Goal: Transaction & Acquisition: Purchase product/service

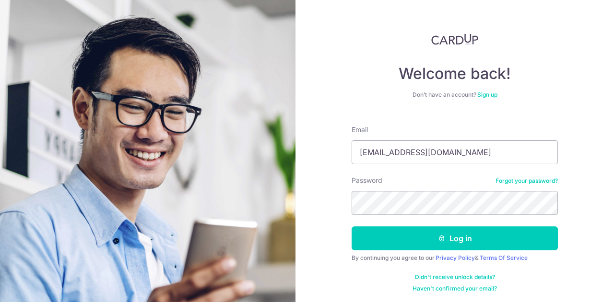
type input "[EMAIL_ADDRESS][DOMAIN_NAME]"
click at [351, 227] on button "Log in" at bounding box center [454, 239] width 206 height 24
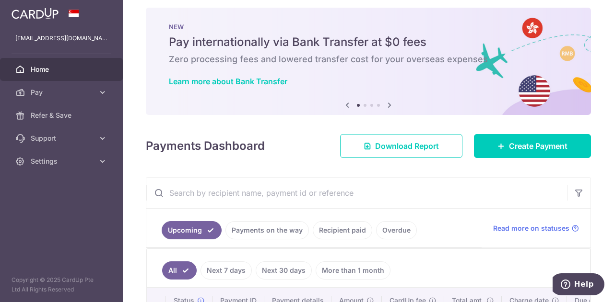
scroll to position [4, 0]
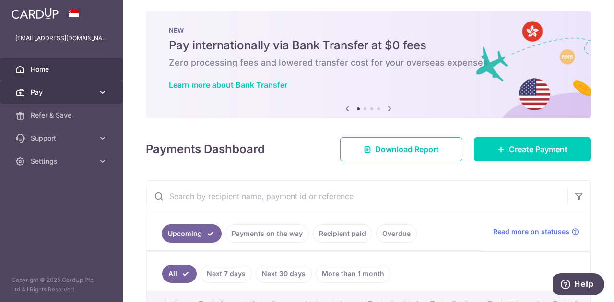
click at [105, 94] on icon at bounding box center [103, 93] width 10 height 10
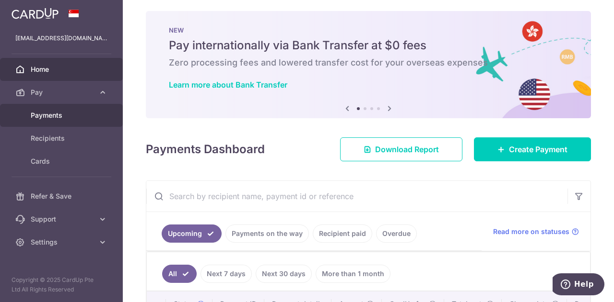
click at [84, 117] on span "Payments" at bounding box center [62, 116] width 63 height 10
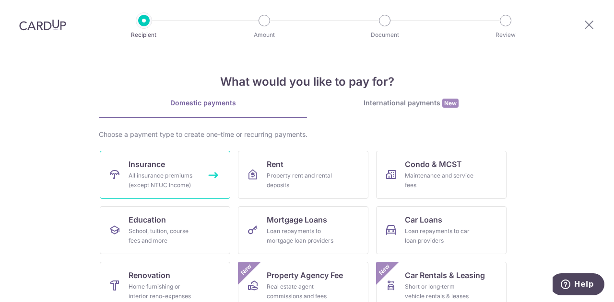
click at [145, 172] on div "All insurance premiums (except NTUC Income)" at bounding box center [162, 180] width 69 height 19
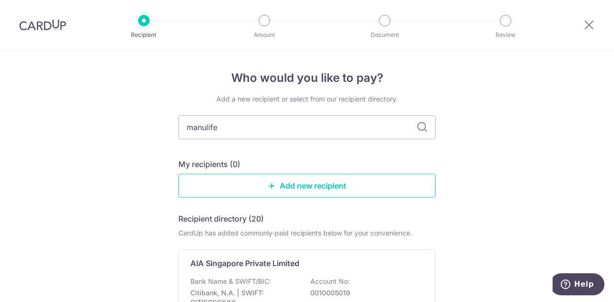
type input "manulife"
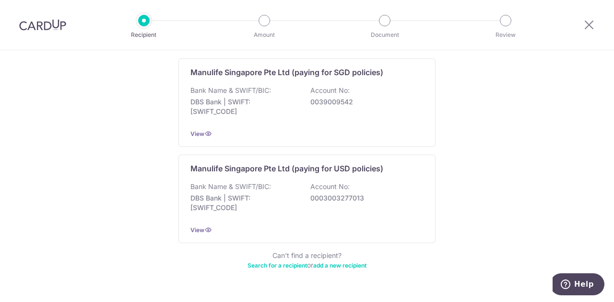
scroll to position [192, 0]
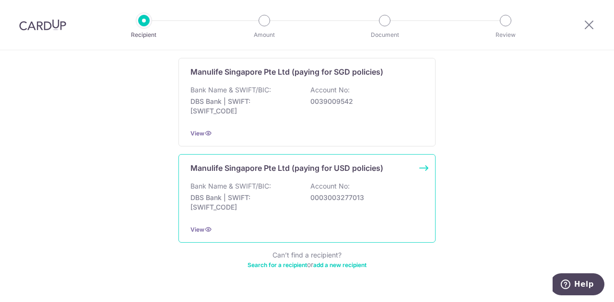
click at [420, 168] on div "Manulife Singapore Pte Ltd (paying for USD policies) Bank Name & SWIFT/BIC: DBS…" at bounding box center [306, 198] width 257 height 89
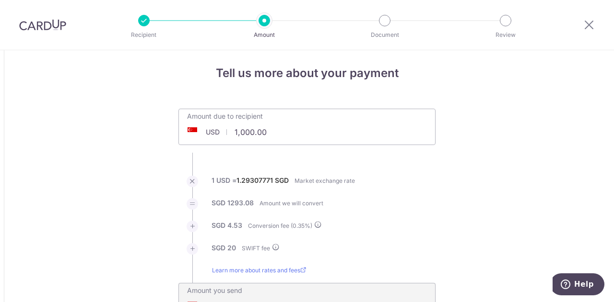
scroll to position [4, 0]
click at [301, 135] on input "1,000.00" at bounding box center [253, 133] width 148 height 22
type input "1"
type input "4,216.00"
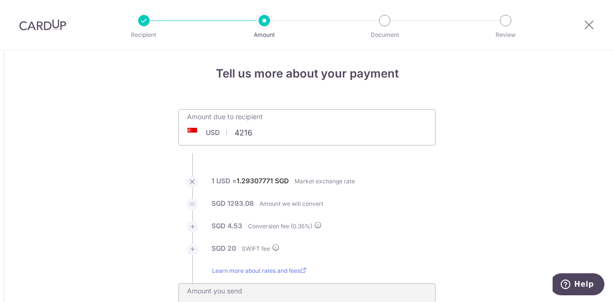
type input "5,490.88"
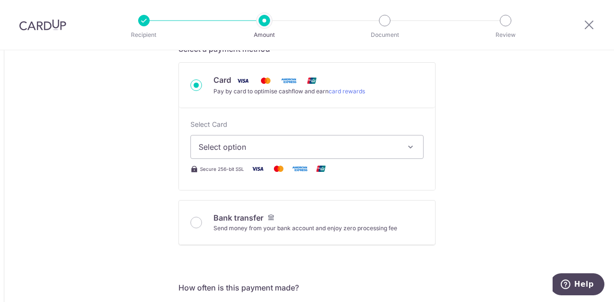
scroll to position [311, 0]
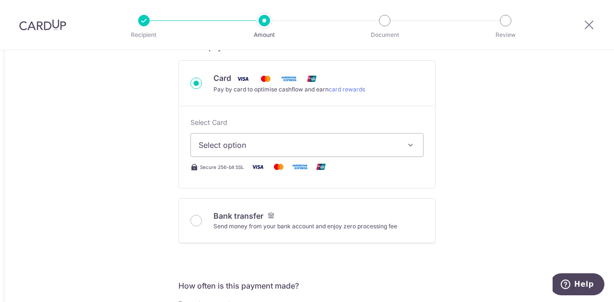
click at [354, 144] on span "Select option" at bounding box center [297, 145] width 199 height 12
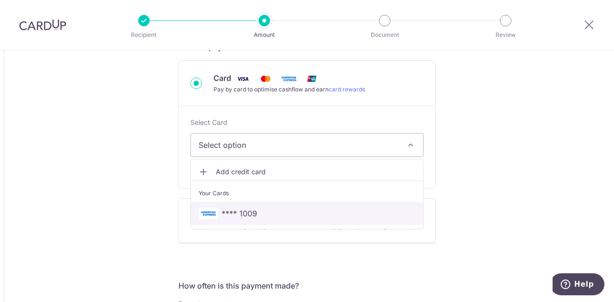
click at [247, 208] on span "**** 1009" at bounding box center [238, 214] width 35 height 12
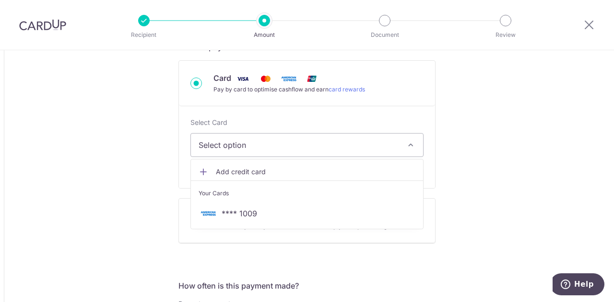
type input "4,216.00"
type input "5,490.84"
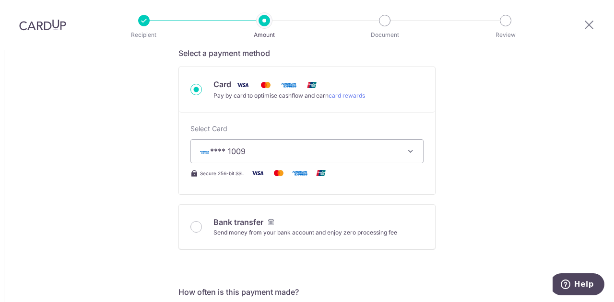
scroll to position [305, 0]
click at [409, 148] on icon "button" at bounding box center [411, 151] width 10 height 10
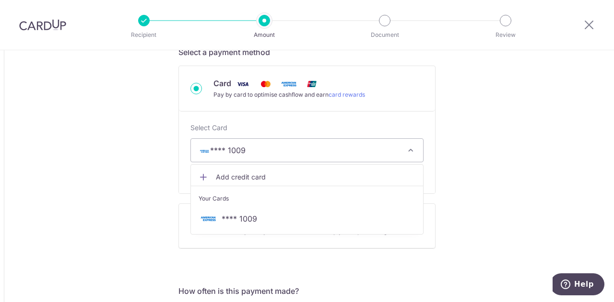
click at [319, 173] on span "Add credit card" at bounding box center [315, 178] width 199 height 10
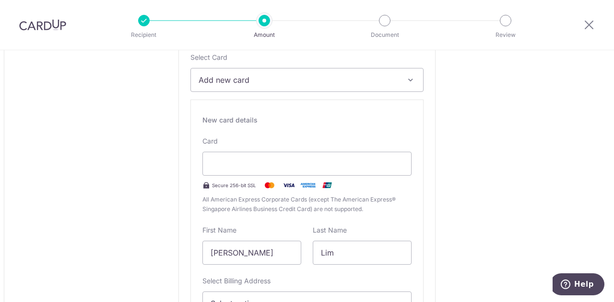
scroll to position [377, 0]
click at [322, 80] on span "Add new card" at bounding box center [297, 79] width 199 height 12
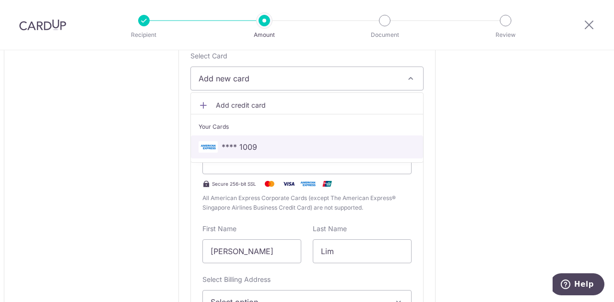
drag, startPoint x: 242, startPoint y: 153, endPoint x: 150, endPoint y: 163, distance: 92.6
click at [242, 153] on link "**** 1009" at bounding box center [307, 147] width 232 height 23
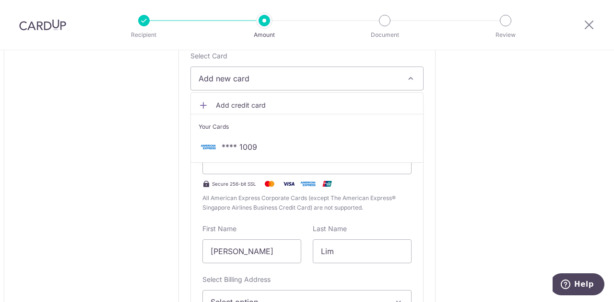
type input "4,216.00"
type input "5,490.16"
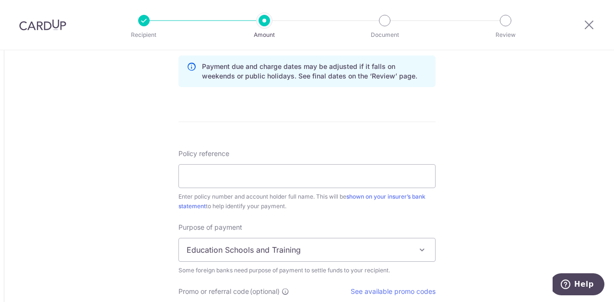
scroll to position [680, 0]
click at [218, 176] on input "Policy reference" at bounding box center [306, 176] width 257 height 24
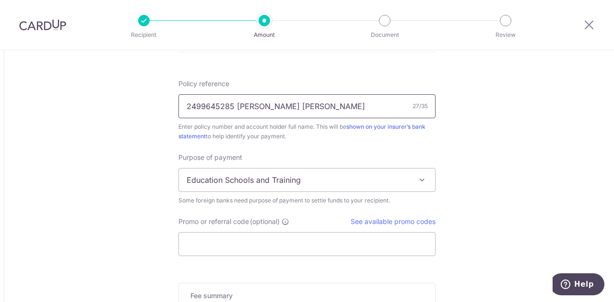
scroll to position [751, 0]
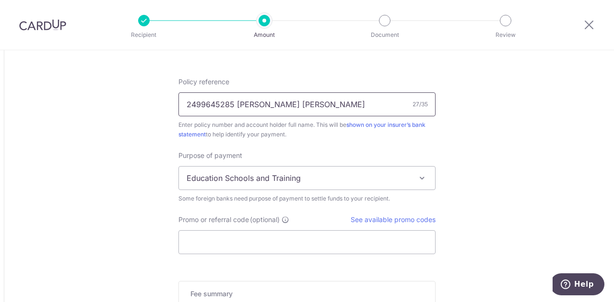
type input "2499645285 LIM HAN YUAN ROY"
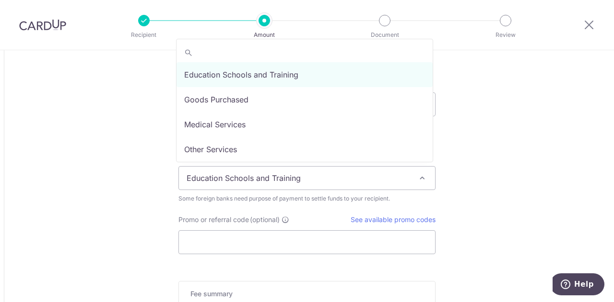
click at [277, 180] on span "Education Schools and Training" at bounding box center [307, 178] width 256 height 23
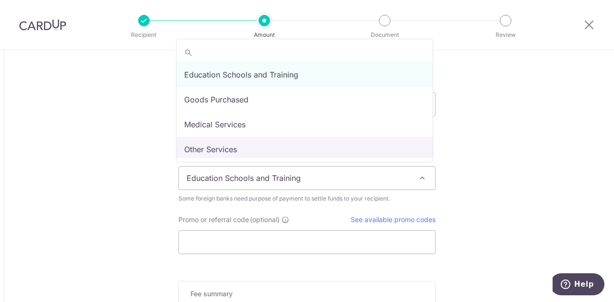
scroll to position [79, 0]
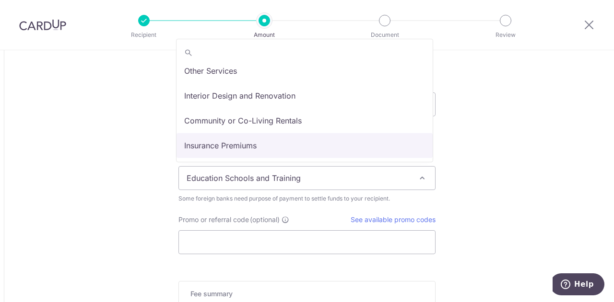
select select "Insurance Premiums"
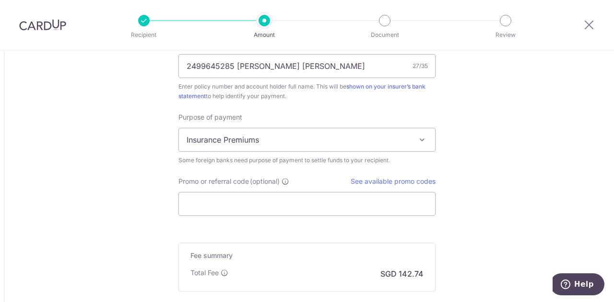
scroll to position [789, 0]
click at [384, 180] on link "See available promo codes" at bounding box center [392, 182] width 85 height 8
click at [290, 202] on input "Promo or referral code (optional)" at bounding box center [306, 205] width 257 height 24
paste input "25AMEX21"
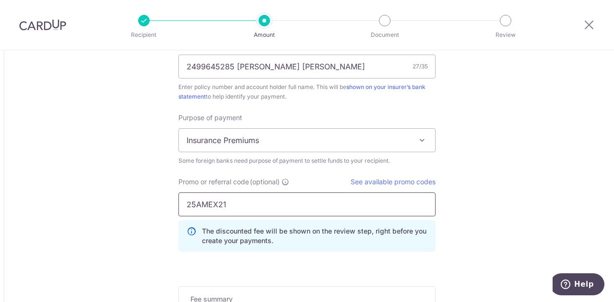
type input "25AMEX21"
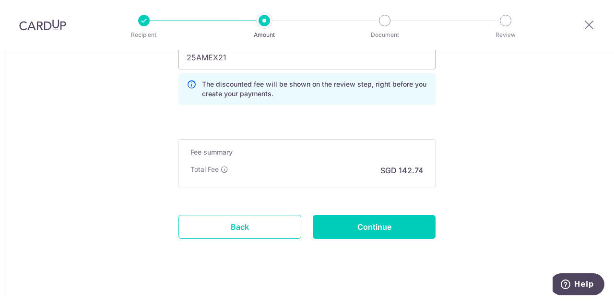
scroll to position [937, 0]
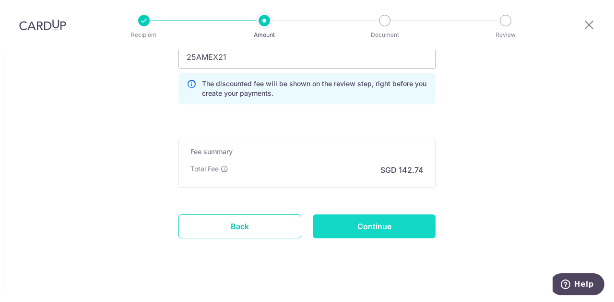
click at [377, 221] on input "Continue" at bounding box center [374, 227] width 123 height 24
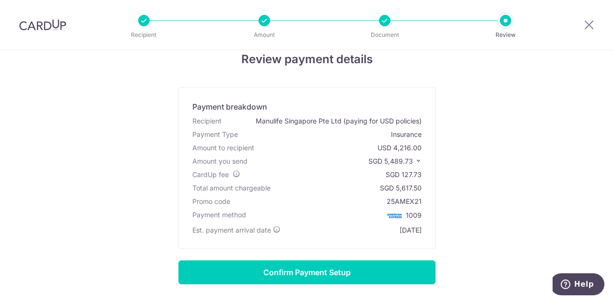
scroll to position [15, 0]
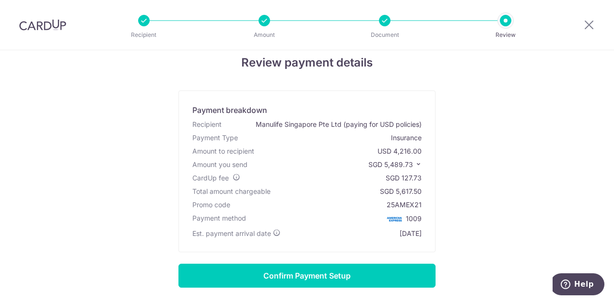
click at [416, 162] on icon at bounding box center [418, 164] width 7 height 7
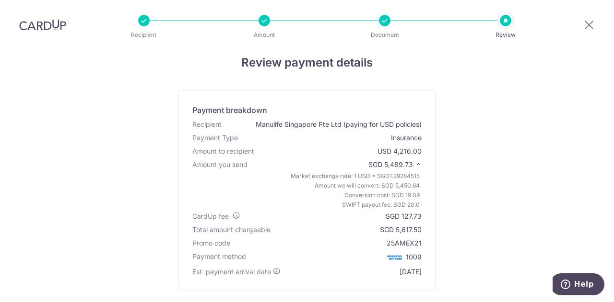
click at [416, 162] on icon at bounding box center [418, 164] width 7 height 7
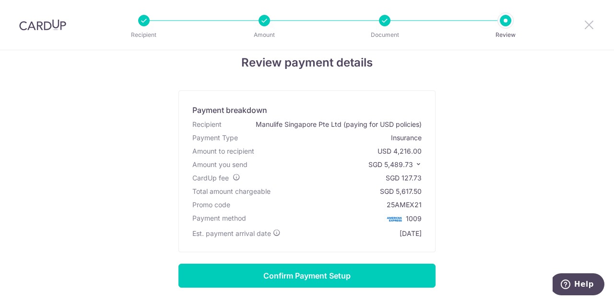
click at [587, 25] on icon at bounding box center [589, 25] width 12 height 12
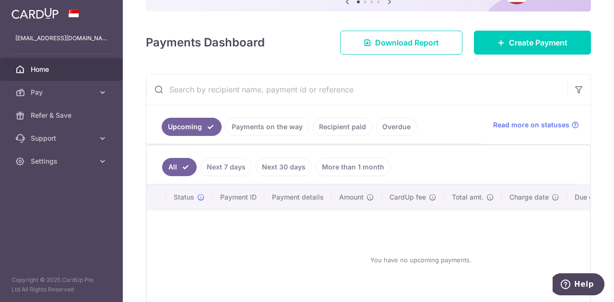
scroll to position [99, 0]
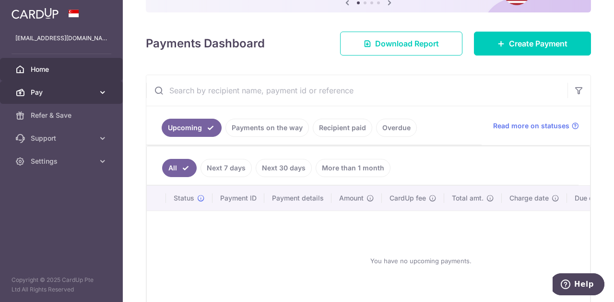
click at [102, 94] on icon at bounding box center [103, 93] width 10 height 10
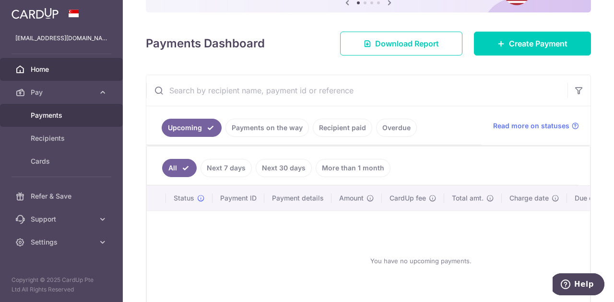
click at [65, 119] on span "Payments" at bounding box center [62, 116] width 63 height 10
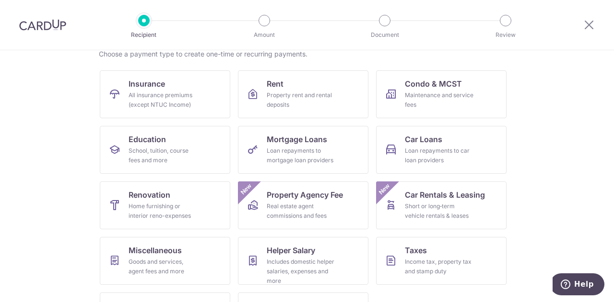
scroll to position [63, 0]
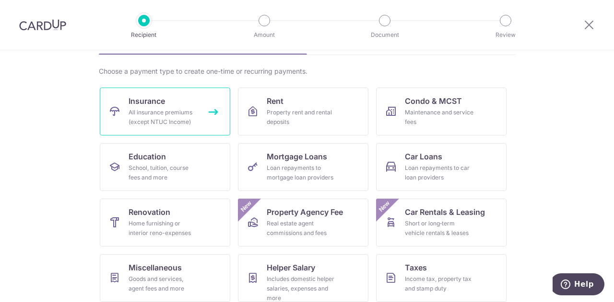
click at [152, 116] on div "All insurance premiums (except NTUC Income)" at bounding box center [162, 117] width 69 height 19
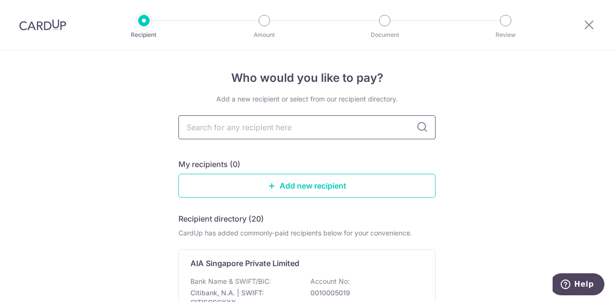
click at [287, 120] on input "text" at bounding box center [306, 128] width 257 height 24
type input "manulife"
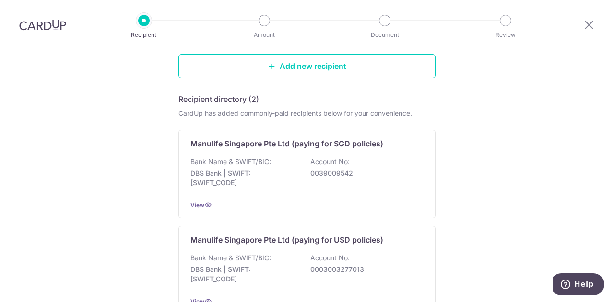
scroll to position [161, 0]
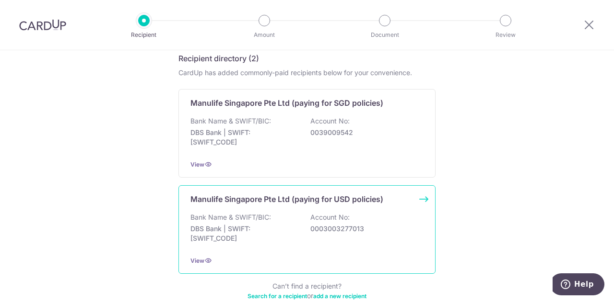
click at [284, 206] on div "Manulife Singapore Pte Ltd (paying for USD policies) Bank Name & SWIFT/BIC: DBS…" at bounding box center [306, 230] width 257 height 89
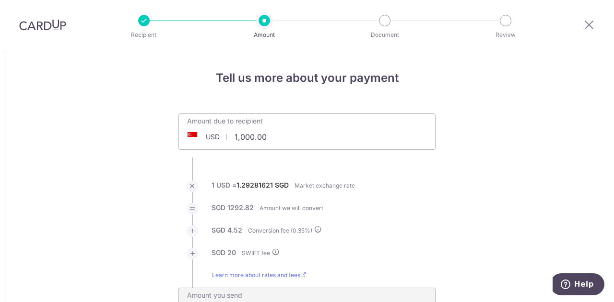
click at [308, 138] on input "1,000.00" at bounding box center [253, 137] width 148 height 22
type input "1"
click at [408, 177] on ul "Amount due to recipient USD 4216 1000 1 USD = 1.29281621 SGD Market exchange ra…" at bounding box center [306, 219] width 257 height 211
type input "4,216.00"
type input "5,489.59"
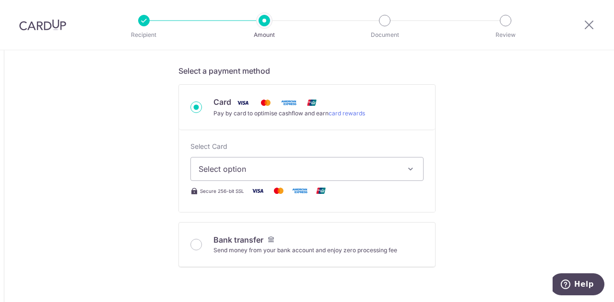
scroll to position [288, 0]
click at [338, 169] on span "Select option" at bounding box center [297, 169] width 199 height 12
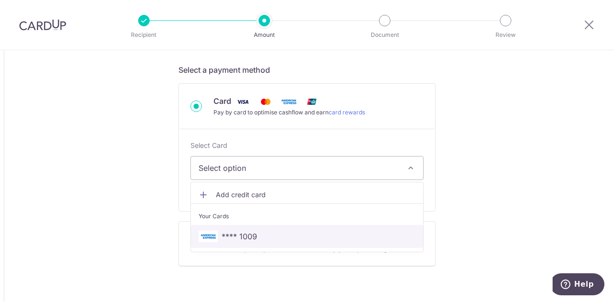
drag, startPoint x: 279, startPoint y: 234, endPoint x: 142, endPoint y: 200, distance: 141.7
click at [279, 234] on span "**** 1009" at bounding box center [306, 237] width 217 height 12
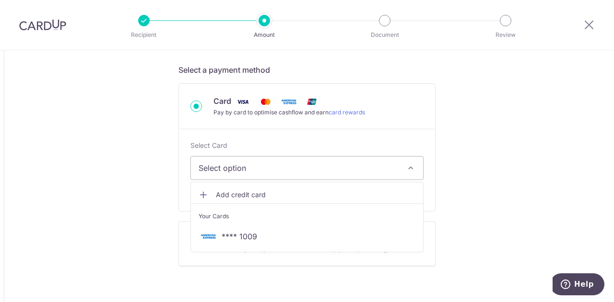
type input "4,216.00"
type input "5,489.60"
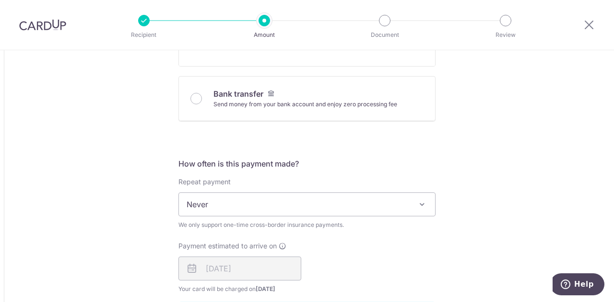
scroll to position [474, 0]
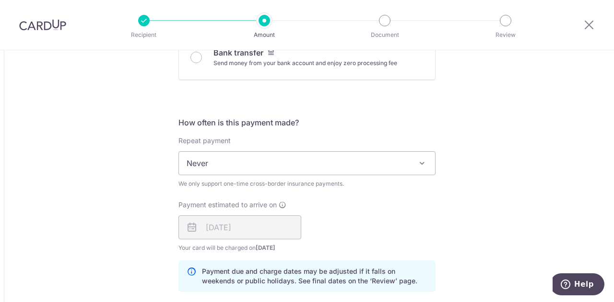
click at [241, 154] on span "Never" at bounding box center [307, 163] width 256 height 23
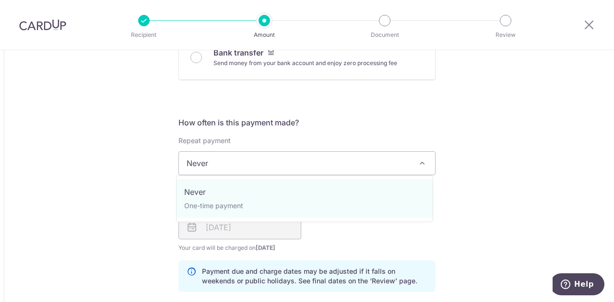
click at [136, 164] on div "Tell us more about your payment Amount due to recipient USD 4,216.00 4216 1 USD…" at bounding box center [307, 153] width 614 height 1154
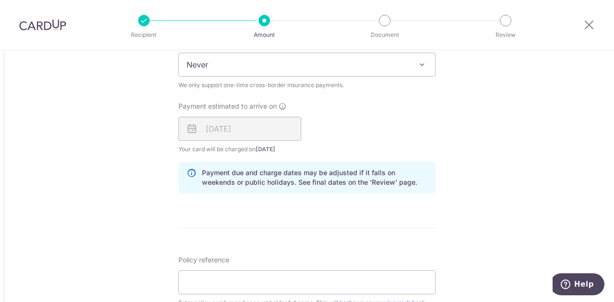
scroll to position [696, 0]
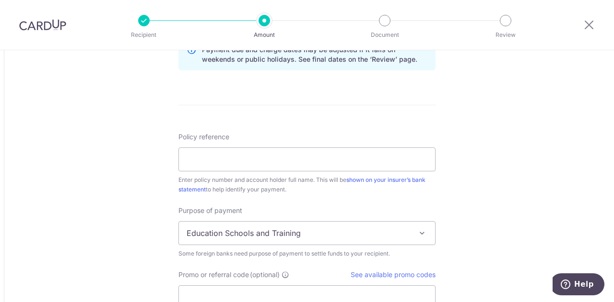
click at [257, 142] on div "Policy reference Enter policy number and account holder full name. This will be…" at bounding box center [306, 163] width 257 height 62
click at [255, 154] on input "Policy reference" at bounding box center [306, 160] width 257 height 24
type input "2499645285 [PERSON_NAME] [PERSON_NAME]"
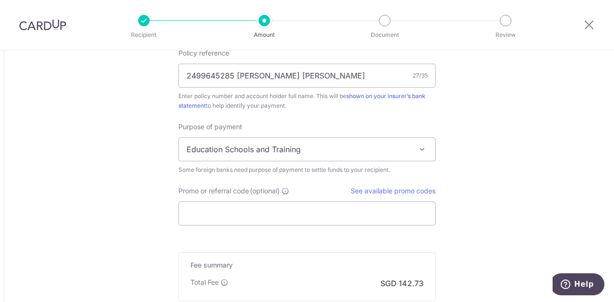
scroll to position [785, 0]
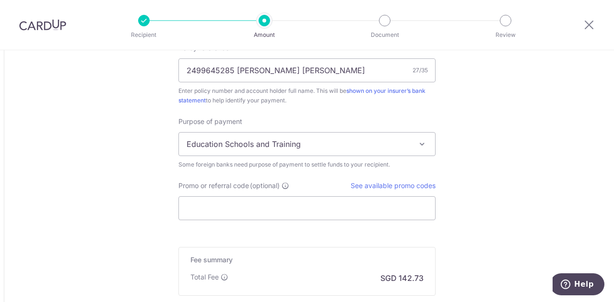
click at [302, 127] on div "Purpose of payment Education Schools and Training Goods Purchased Medical Servi…" at bounding box center [306, 143] width 257 height 53
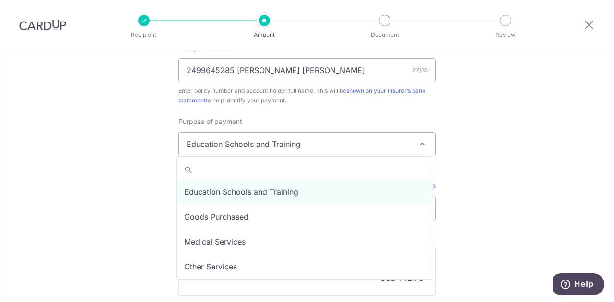
click at [303, 133] on span "Education Schools and Training" at bounding box center [307, 144] width 256 height 23
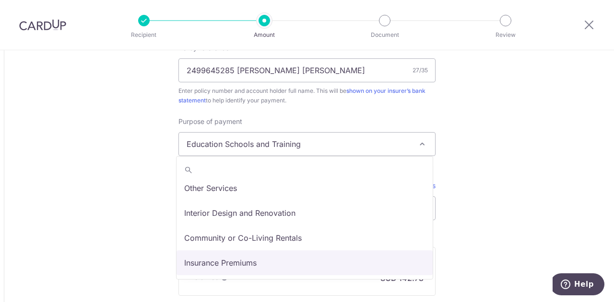
select select "Insurance Premiums"
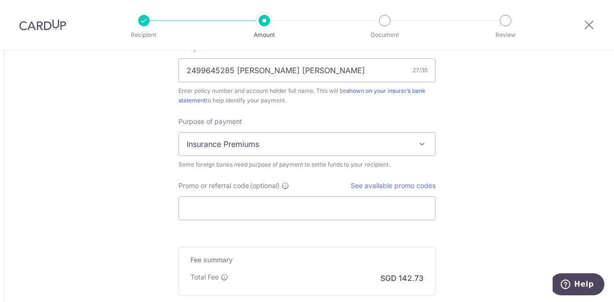
click at [285, 199] on input "Promo or referral code (optional)" at bounding box center [306, 209] width 257 height 24
paste input "25AMEX18"
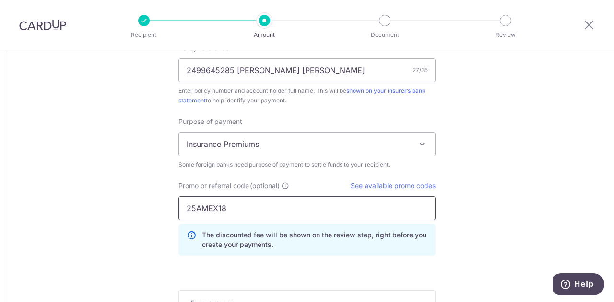
type input "25AMEX18"
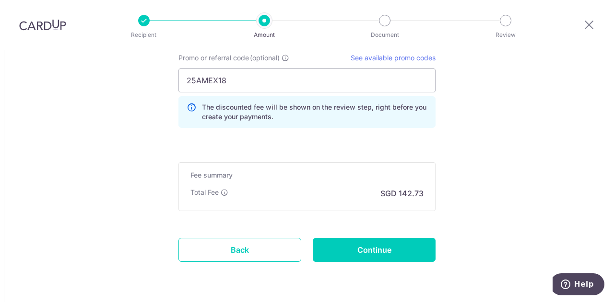
scroll to position [914, 0]
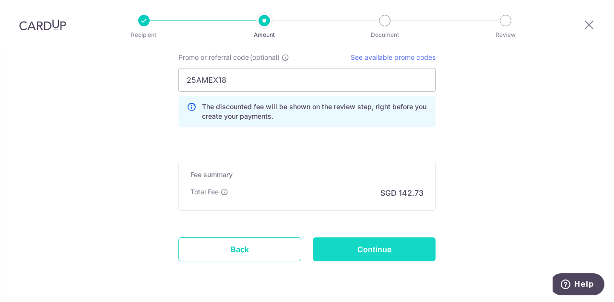
click at [363, 249] on input "Continue" at bounding box center [374, 250] width 123 height 24
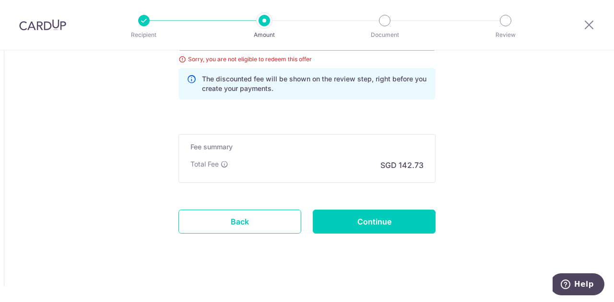
scroll to position [859, 0]
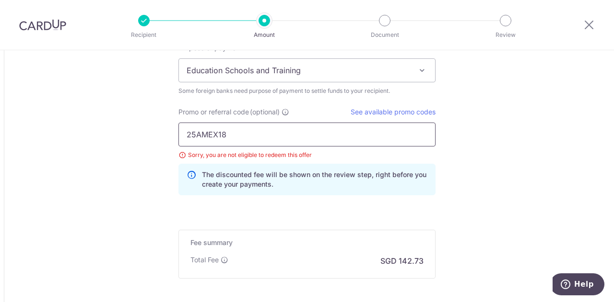
drag, startPoint x: 249, startPoint y: 141, endPoint x: 106, endPoint y: 138, distance: 142.9
paste input "25AMEX21"
type input "25AMEX21"
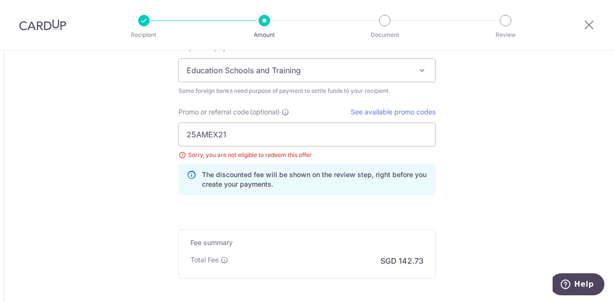
scroll to position [955, 0]
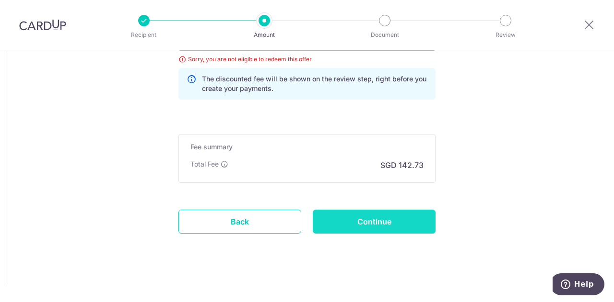
click at [389, 226] on input "Continue" at bounding box center [374, 222] width 123 height 24
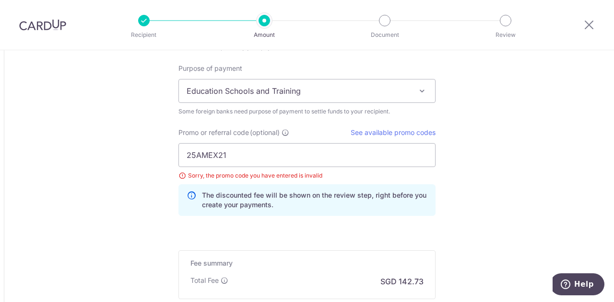
scroll to position [839, 0]
click at [276, 150] on input "25AMEX21" at bounding box center [306, 155] width 257 height 24
type input "25AMEX21"
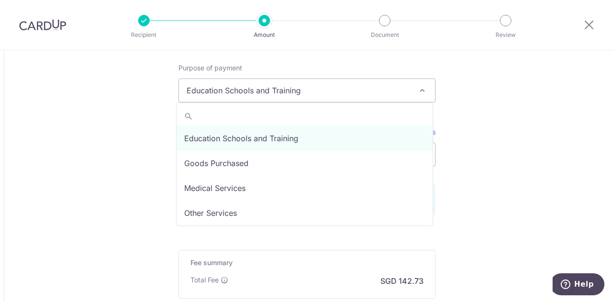
click at [377, 79] on span "Education Schools and Training" at bounding box center [307, 90] width 256 height 23
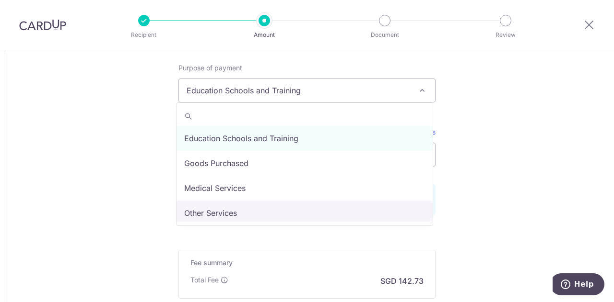
scroll to position [79, 0]
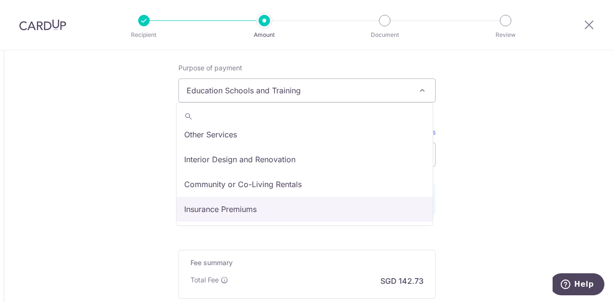
select select "Insurance Premiums"
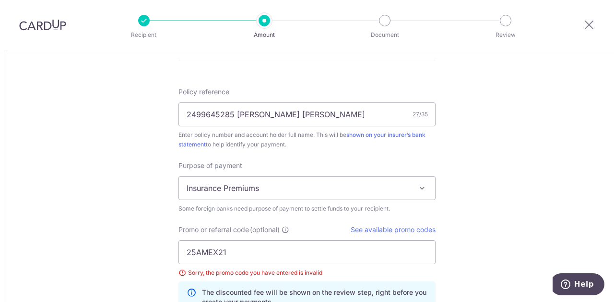
scroll to position [742, 0]
click at [276, 254] on input "25AMEX21" at bounding box center [306, 252] width 257 height 24
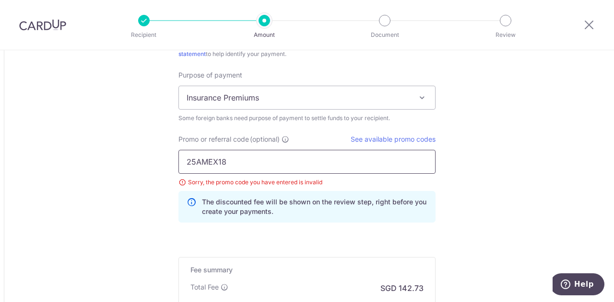
scroll to position [942, 0]
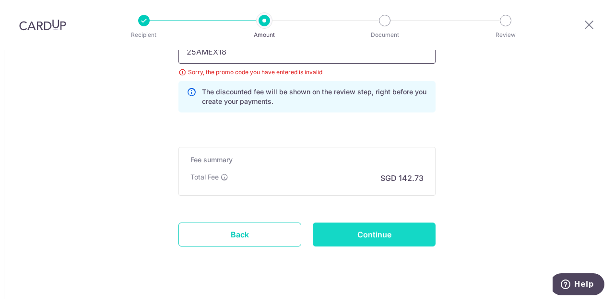
type input "25AMEX18"
click at [378, 228] on input "Continue" at bounding box center [374, 235] width 123 height 24
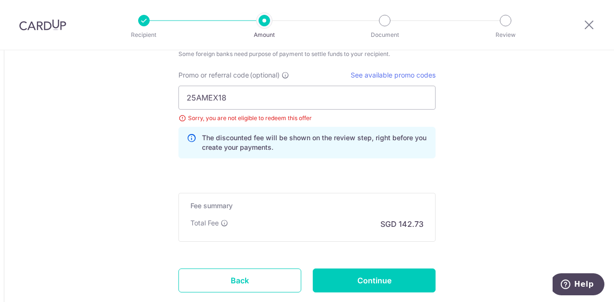
scroll to position [895, 0]
click at [289, 96] on input "25AMEX18" at bounding box center [306, 98] width 257 height 24
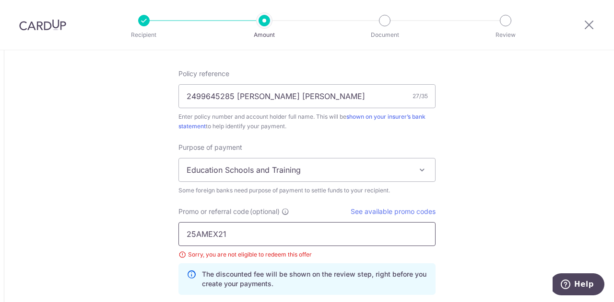
scroll to position [758, 0]
type input "25AMEX21"
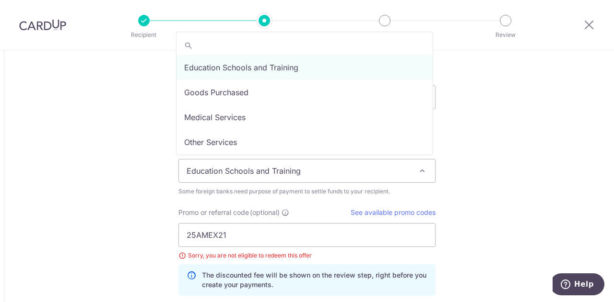
click at [336, 165] on span "Education Schools and Training" at bounding box center [307, 171] width 256 height 23
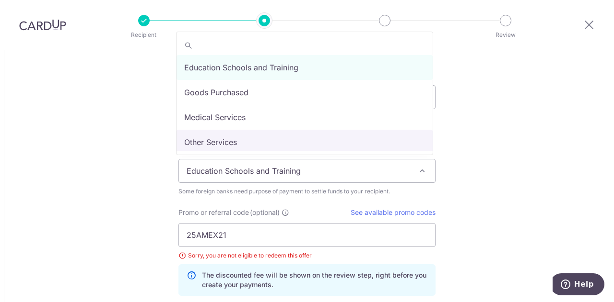
scroll to position [79, 0]
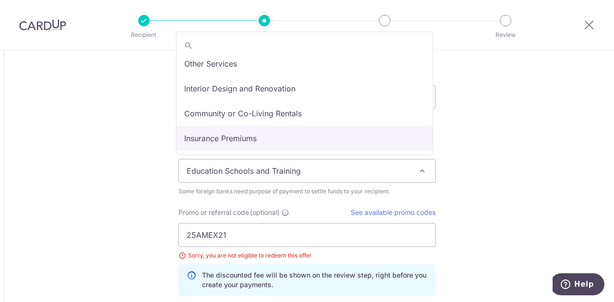
select select "Insurance Premiums"
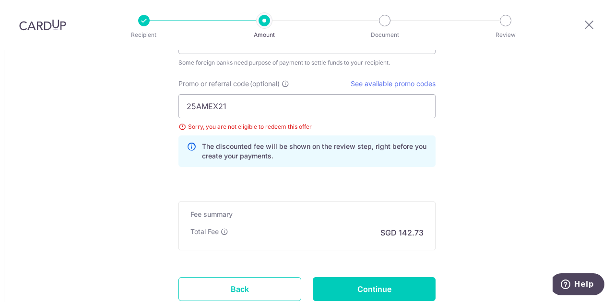
scroll to position [888, 0]
click at [377, 282] on input "Continue" at bounding box center [374, 289] width 123 height 24
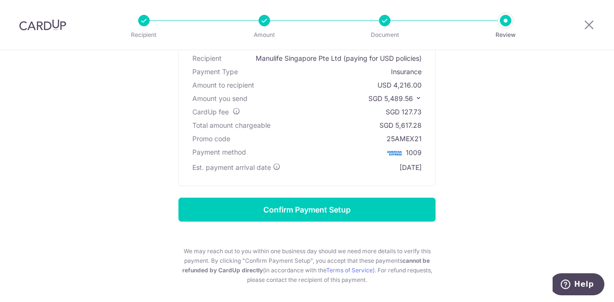
scroll to position [83, 0]
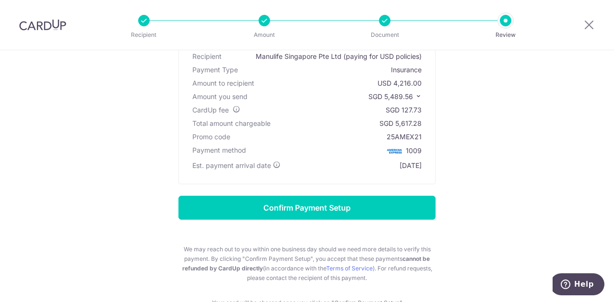
click at [415, 96] on icon at bounding box center [418, 96] width 7 height 7
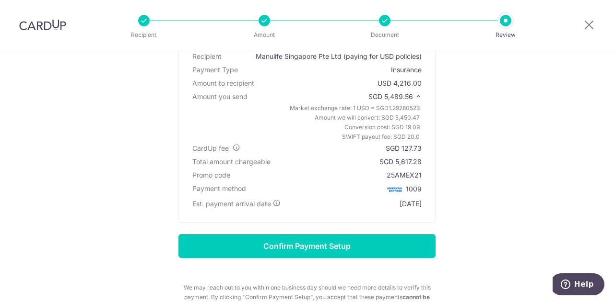
click at [415, 96] on icon at bounding box center [418, 96] width 7 height 7
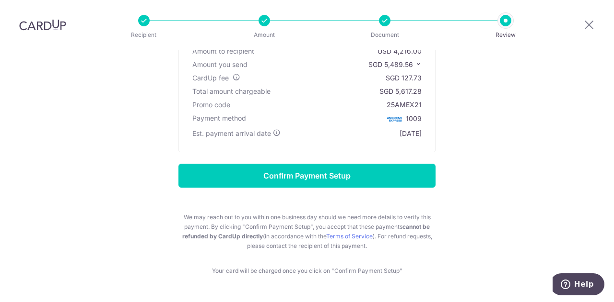
scroll to position [113, 0]
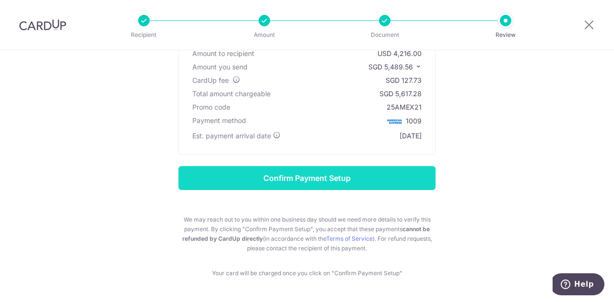
click at [307, 179] on input "Confirm Payment Setup" at bounding box center [306, 178] width 257 height 24
